Goal: Task Accomplishment & Management: Complete application form

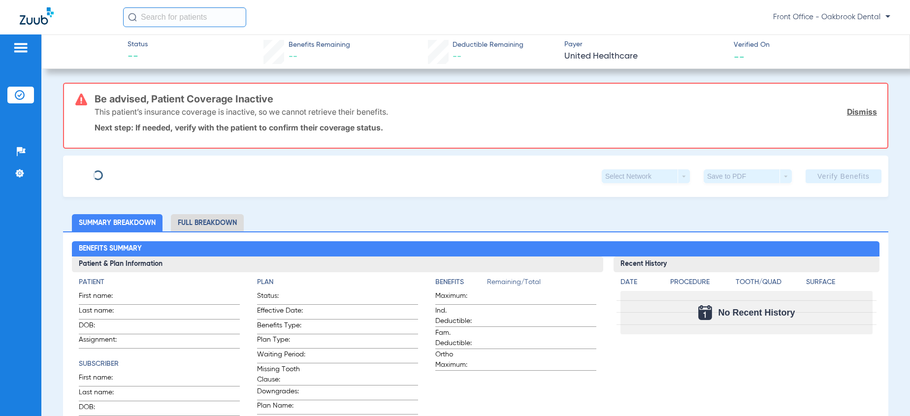
type input "[PERSON_NAME]"
type input "[DATE]"
type input "969248905"
type input "1217730"
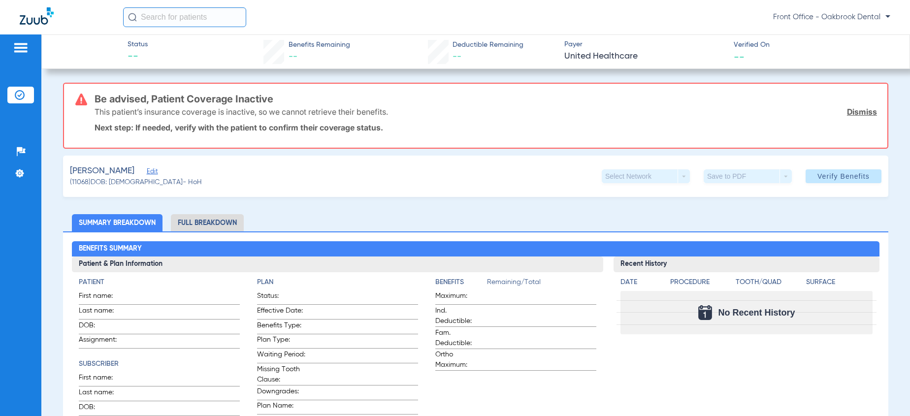
click at [147, 171] on span "Edit" at bounding box center [151, 172] width 9 height 9
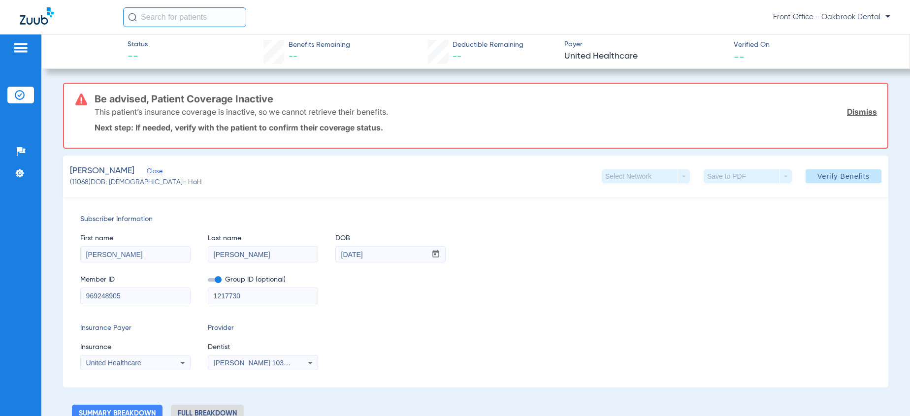
drag, startPoint x: 129, startPoint y: 296, endPoint x: 19, endPoint y: 296, distance: 110.3
click at [23, 298] on div "Patients Insurance Verification Setup Help Center Settings Status -- Benefits R…" at bounding box center [455, 242] width 910 height 416
type input "08061854686"
drag, startPoint x: 210, startPoint y: 298, endPoint x: 190, endPoint y: 300, distance: 20.3
click at [190, 300] on div "Member ID 08061854686 Group ID (optional) 1217730" at bounding box center [475, 285] width 791 height 38
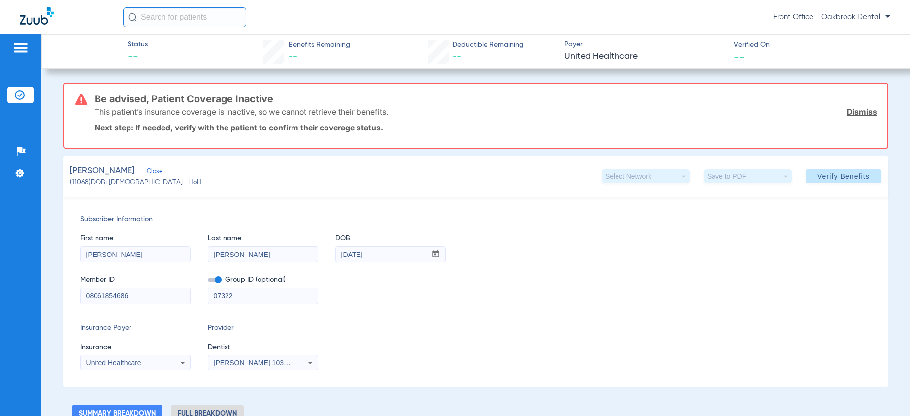
type input "07322"
click at [182, 364] on icon at bounding box center [183, 363] width 12 height 12
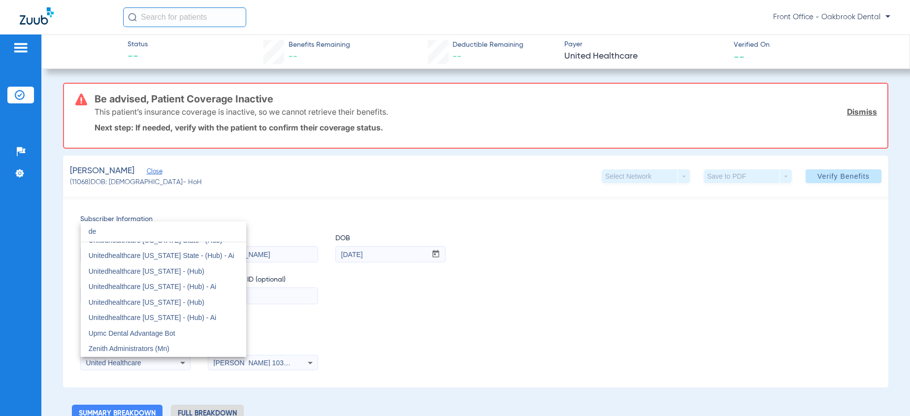
scroll to position [21, 0]
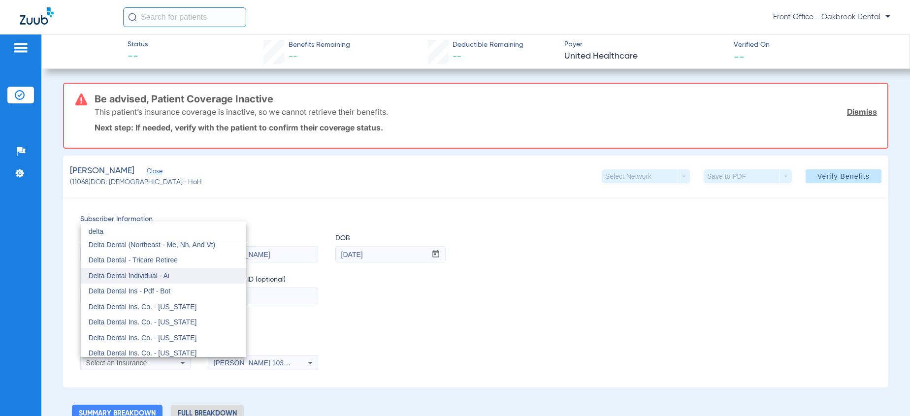
type input "delta"
click at [146, 276] on span "Delta Dental Individual - Ai" at bounding box center [129, 276] width 81 height 8
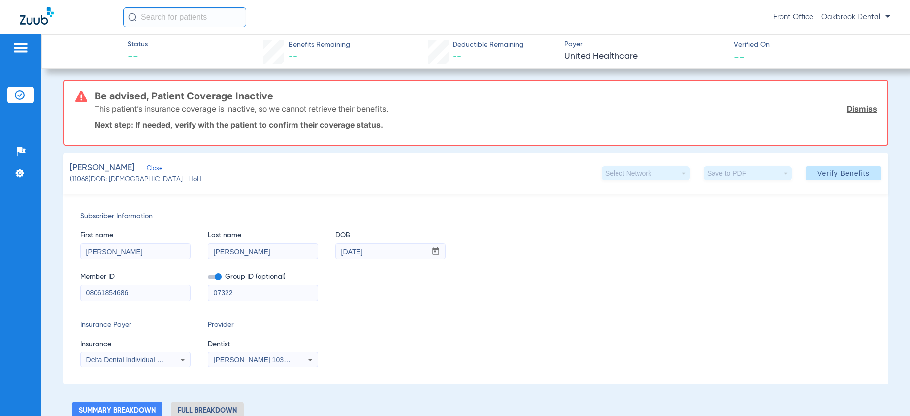
scroll to position [0, 0]
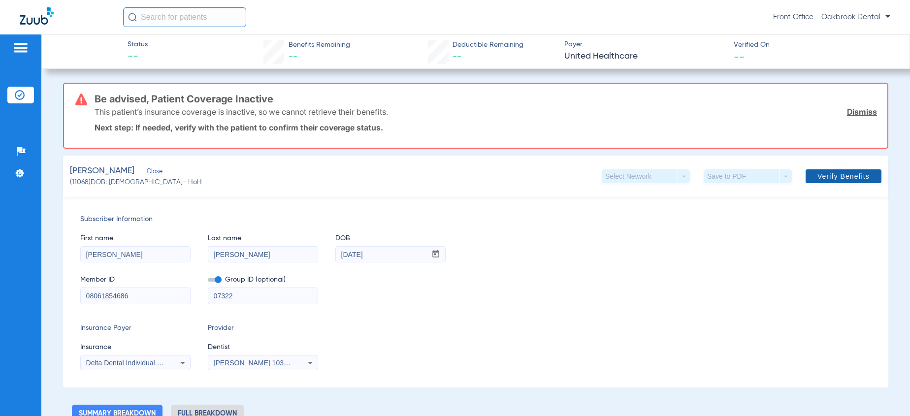
click at [817, 174] on span "Verify Benefits" at bounding box center [843, 176] width 52 height 8
